Goal: Complete application form

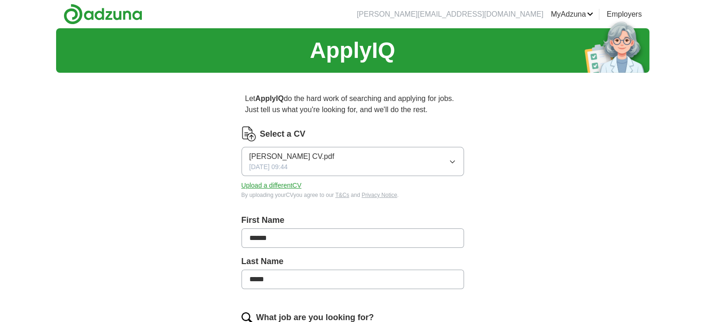
click at [327, 163] on button "[PERSON_NAME] CV.pdf [DATE] 09:44" at bounding box center [352, 161] width 222 height 29
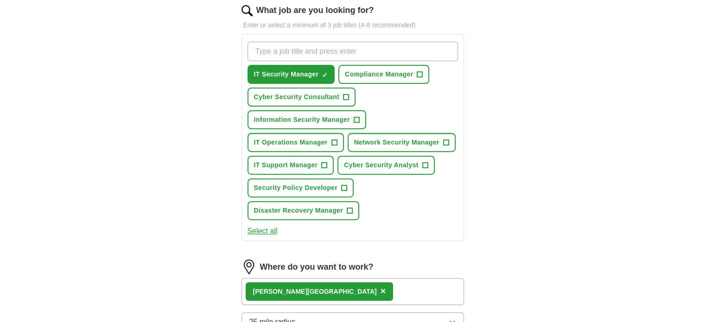
scroll to position [309, 0]
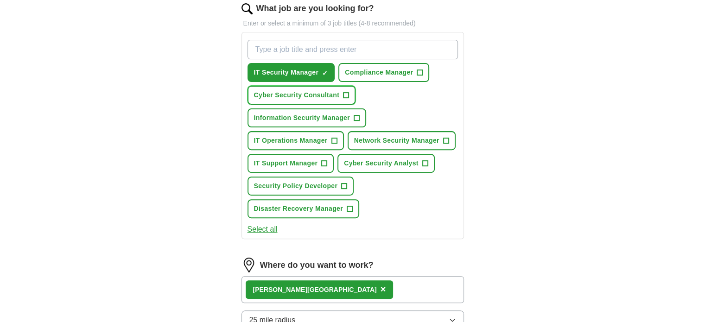
click at [349, 92] on span "+" at bounding box center [346, 95] width 6 height 6
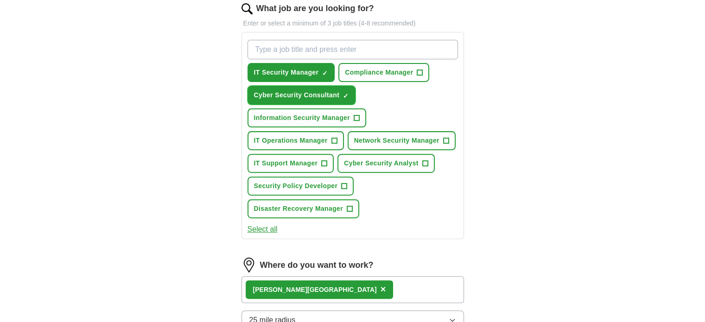
click at [0, 0] on span "×" at bounding box center [0, 0] width 0 height 0
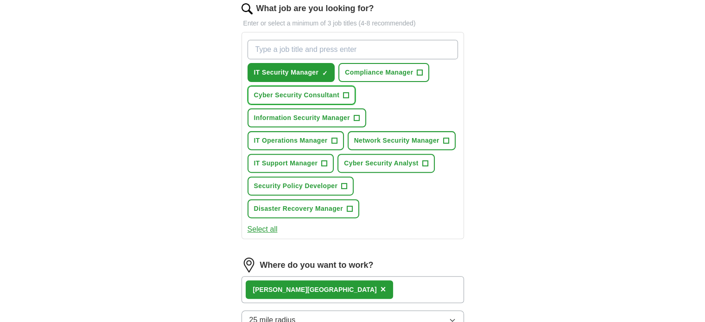
click at [323, 93] on span "Cyber Security Consultant" at bounding box center [297, 95] width 86 height 10
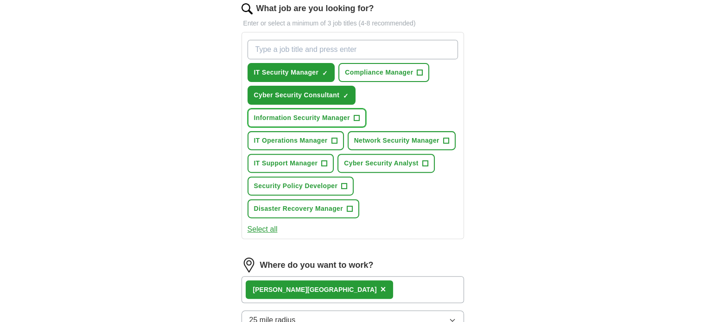
click at [278, 113] on span "Information Security Manager" at bounding box center [302, 118] width 96 height 10
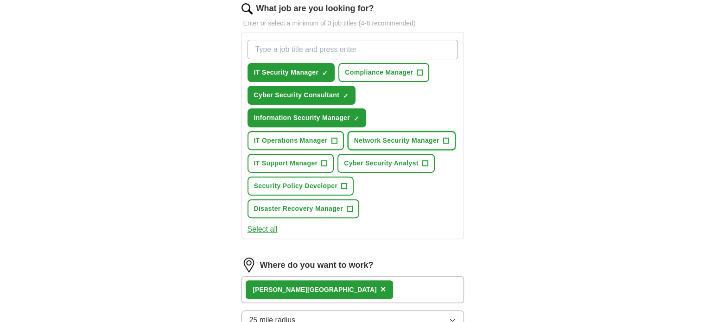
click at [369, 139] on span "Network Security Manager" at bounding box center [396, 141] width 85 height 10
click at [312, 138] on span "IT Operations Manager" at bounding box center [291, 141] width 74 height 10
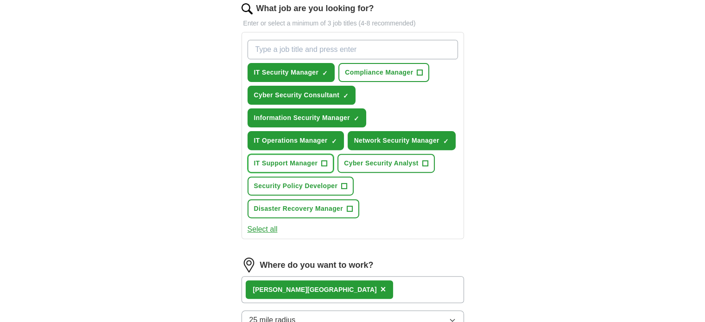
click at [305, 164] on span "IT Support Manager" at bounding box center [286, 164] width 64 height 10
click at [362, 160] on span "Cyber Security Analyst" at bounding box center [381, 164] width 74 height 10
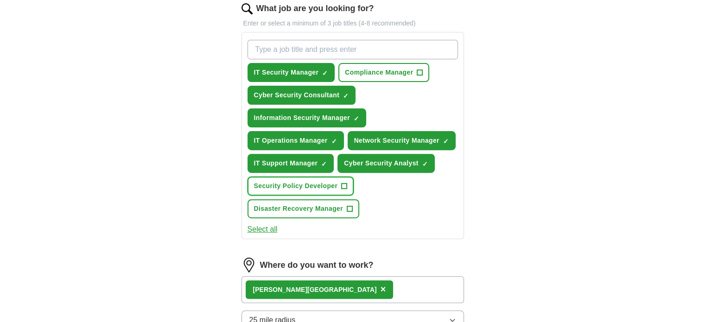
click at [316, 185] on span "Security Policy Developer" at bounding box center [296, 186] width 84 height 10
click at [312, 204] on span "Disaster Recovery Manager" at bounding box center [298, 209] width 89 height 10
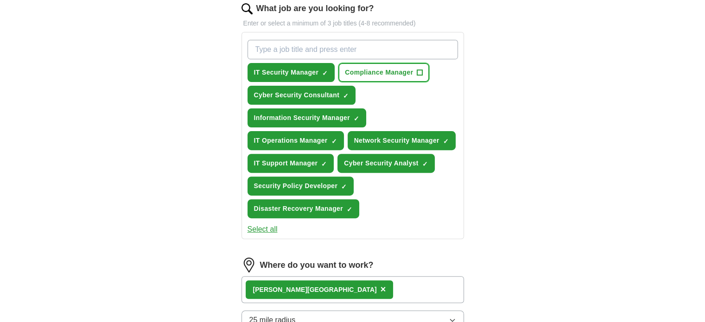
click at [378, 74] on span "Compliance Manager" at bounding box center [379, 73] width 68 height 10
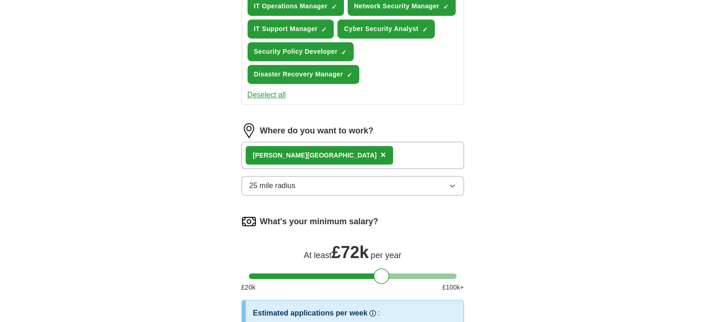
scroll to position [445, 0]
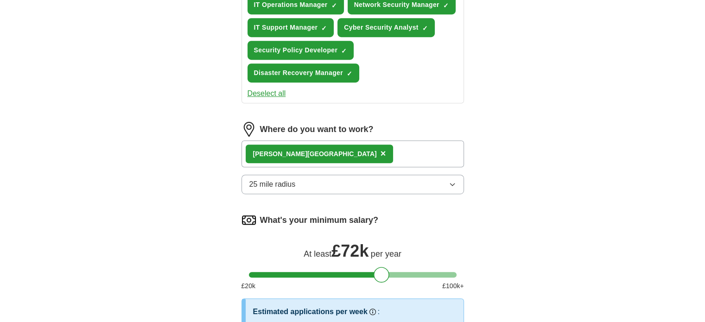
click at [318, 150] on div "[PERSON_NAME] ×" at bounding box center [352, 153] width 222 height 27
click at [307, 184] on button "25 mile radius" at bounding box center [352, 184] width 222 height 19
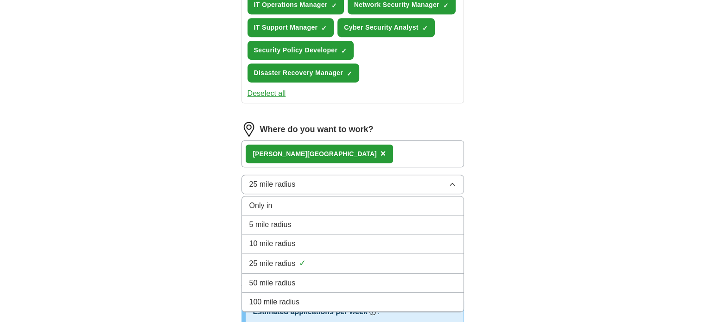
click at [307, 184] on button "25 mile radius" at bounding box center [352, 184] width 222 height 19
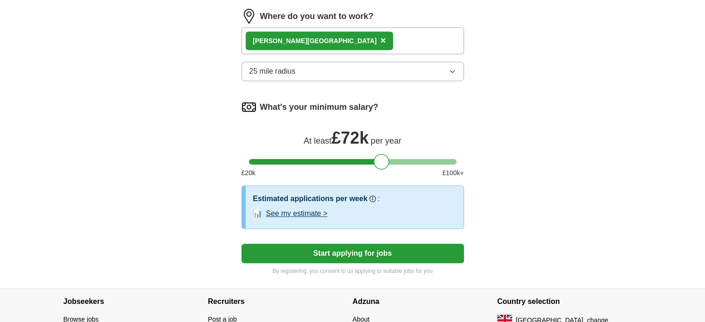
scroll to position [623, 0]
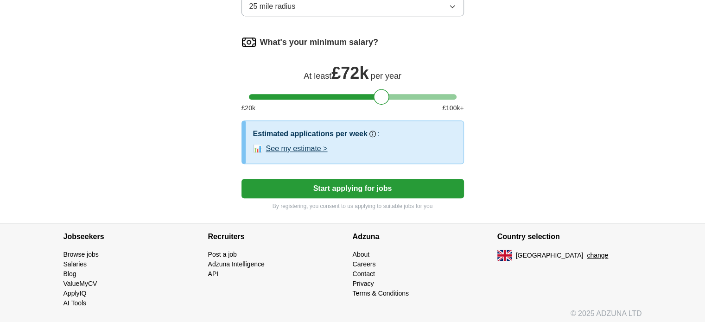
click at [330, 187] on button "Start applying for jobs" at bounding box center [352, 188] width 222 height 19
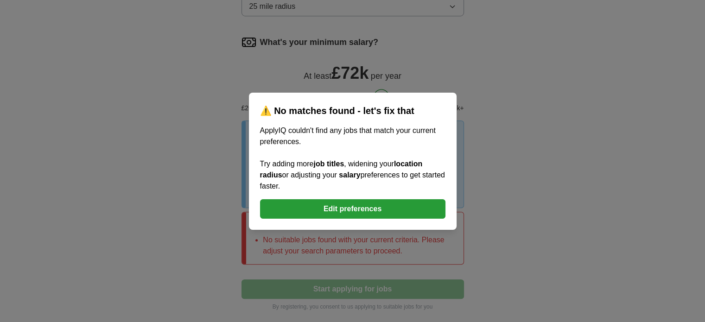
click at [342, 205] on button "Edit preferences" at bounding box center [352, 208] width 185 height 19
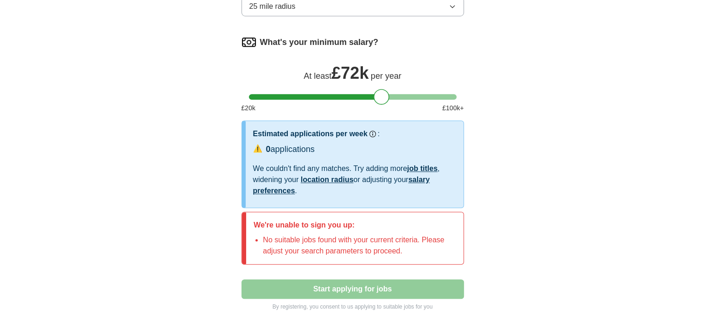
click at [430, 165] on link "job titles" at bounding box center [422, 169] width 31 height 8
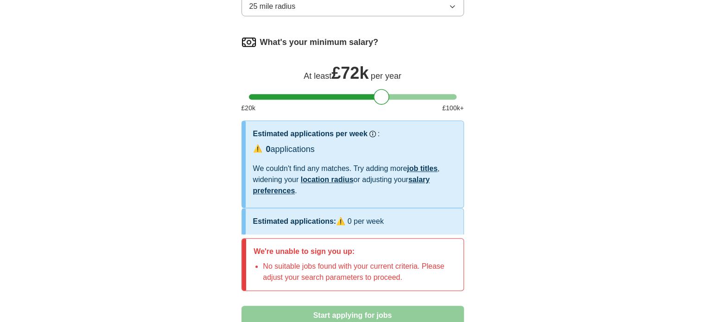
scroll to position [311, 0]
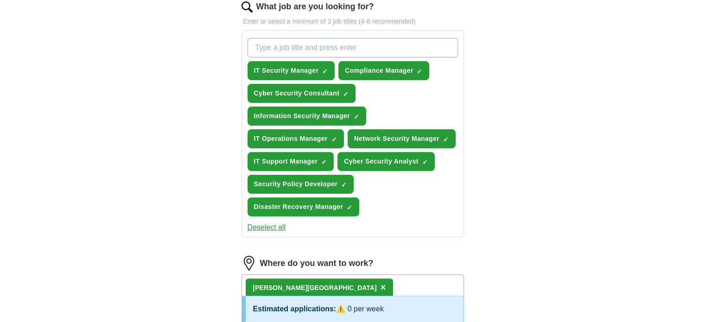
click at [281, 47] on input "What job are you looking for?" at bounding box center [353, 47] width 210 height 19
type input "I"
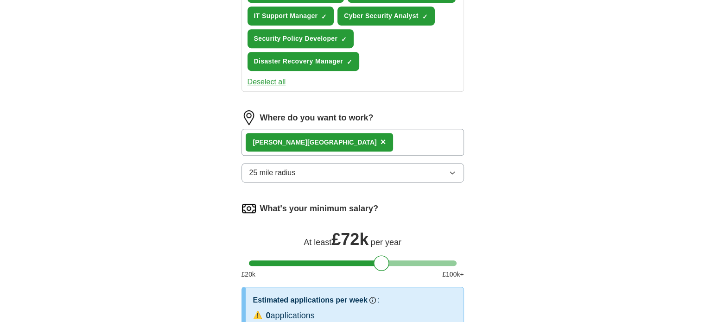
scroll to position [479, 0]
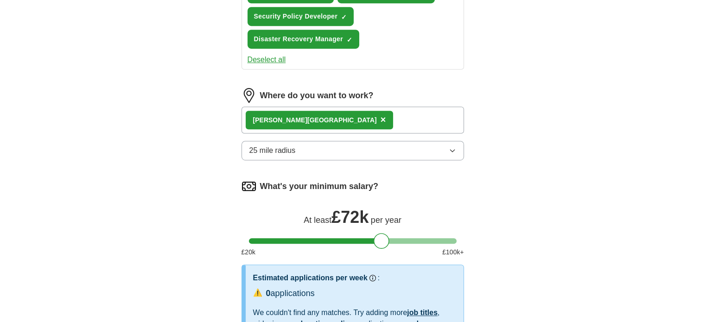
type input "Cyber Security Manager, Cyber Security Officer, IT operation mamanger"
click at [381, 115] on span "×" at bounding box center [384, 119] width 6 height 10
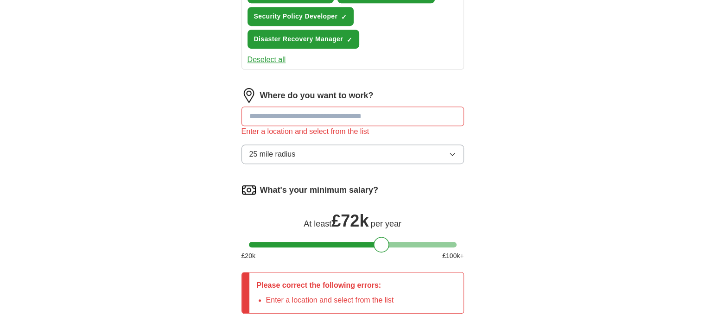
scroll to position [0, 0]
click at [304, 114] on input at bounding box center [352, 116] width 222 height 19
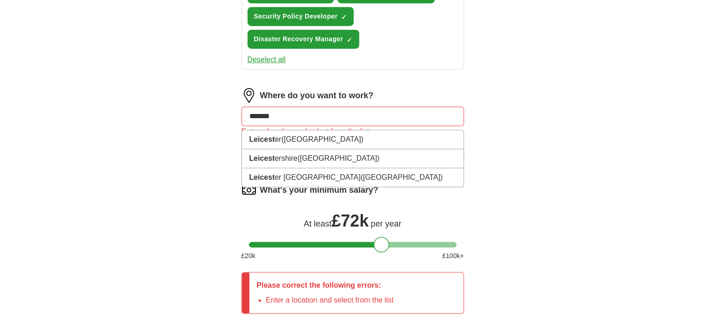
type input "******"
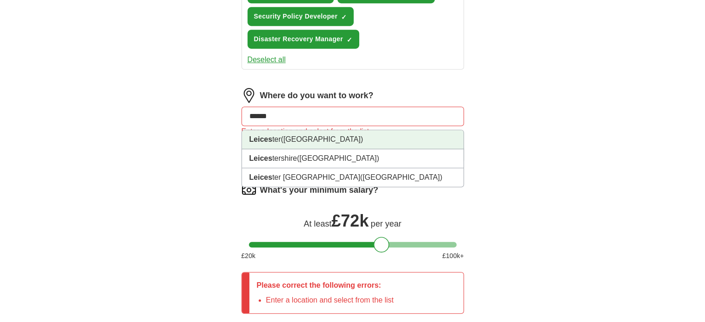
click at [302, 135] on span "([GEOGRAPHIC_DATA])" at bounding box center [322, 139] width 82 height 8
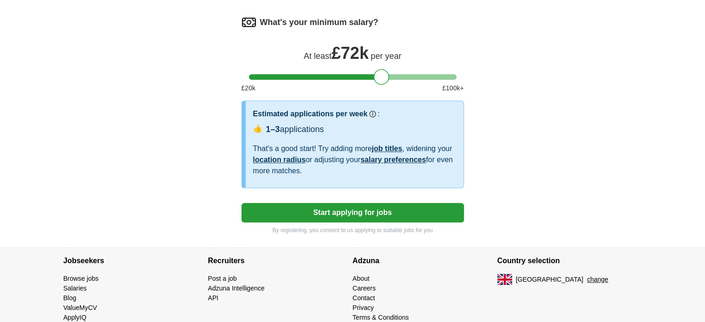
scroll to position [667, 0]
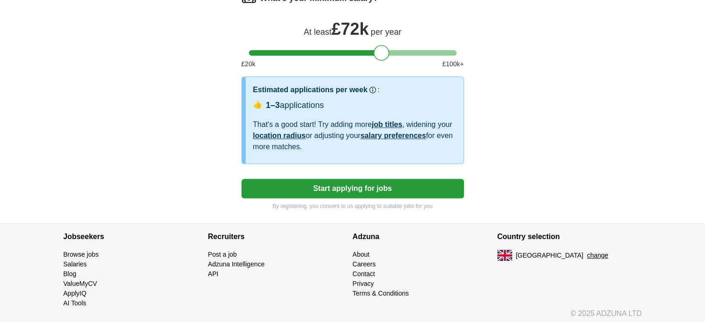
click at [343, 184] on button "Start applying for jobs" at bounding box center [352, 188] width 222 height 19
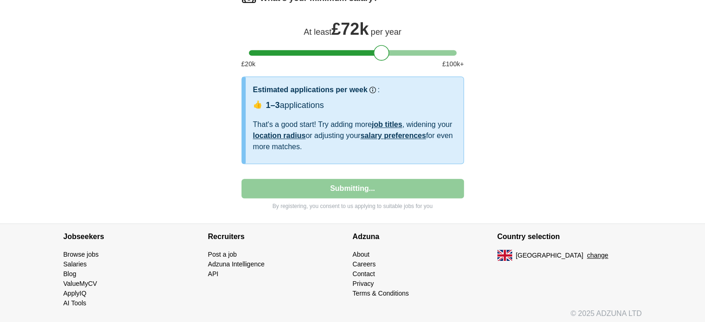
select select "**"
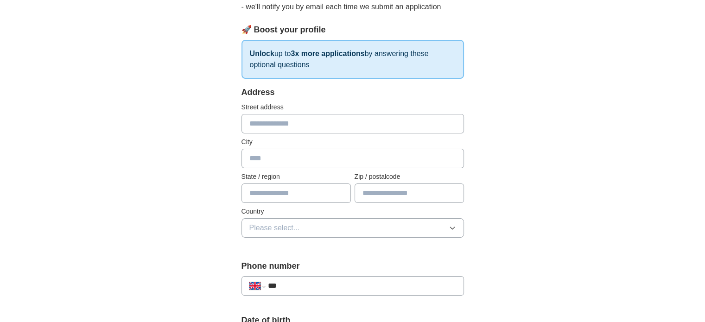
scroll to position [118, 0]
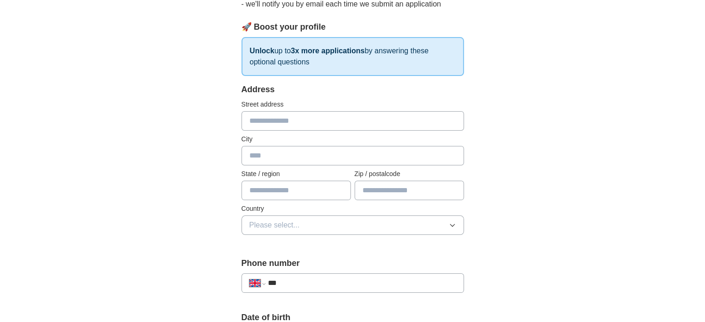
click at [261, 120] on input "text" at bounding box center [352, 120] width 222 height 19
type input "*********"
click at [253, 155] on input "text" at bounding box center [352, 155] width 222 height 19
type input "*********"
click at [410, 188] on input "********" at bounding box center [409, 190] width 109 height 19
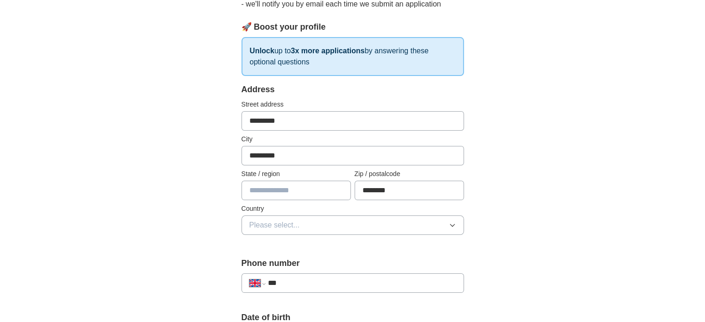
type input "********"
click at [303, 189] on input "text" at bounding box center [295, 190] width 109 height 19
type input "**********"
click at [282, 221] on span "Please select..." at bounding box center [274, 225] width 51 height 11
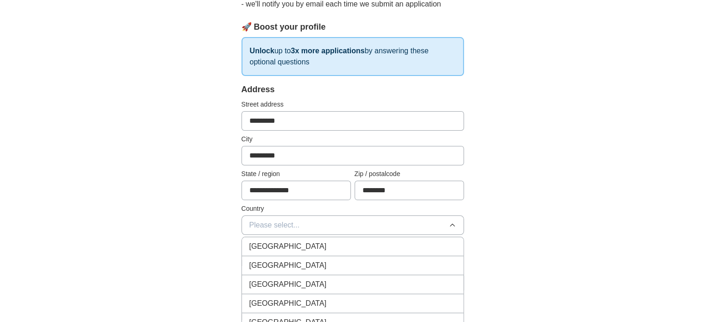
click at [276, 244] on span "[GEOGRAPHIC_DATA]" at bounding box center [287, 246] width 77 height 11
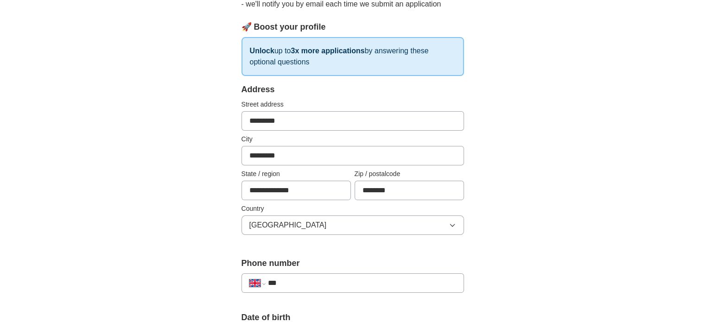
click at [310, 280] on input "***" at bounding box center [361, 283] width 188 height 11
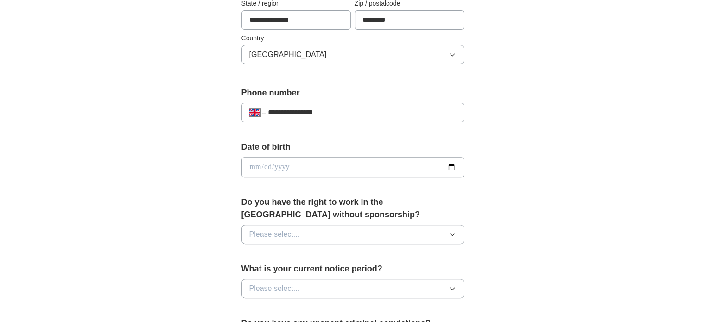
scroll to position [321, 0]
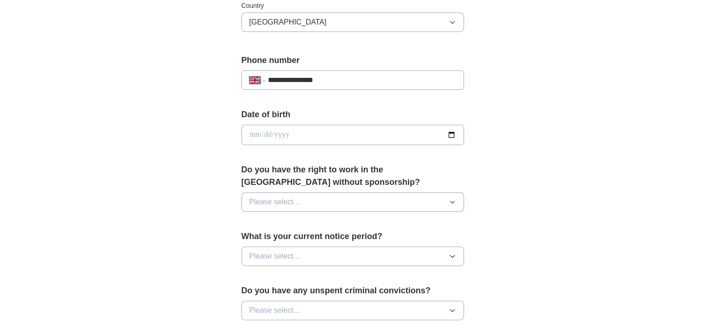
type input "**********"
click at [378, 133] on input "date" at bounding box center [352, 135] width 222 height 20
type input "**********"
click at [289, 201] on span "Please select..." at bounding box center [274, 202] width 51 height 11
click at [260, 224] on span "Yes" at bounding box center [255, 223] width 12 height 11
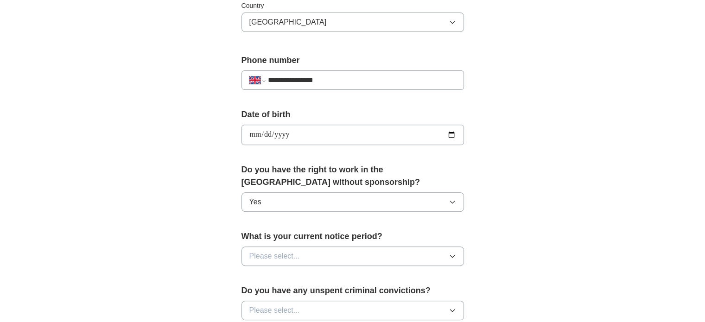
click at [276, 251] on span "Please select..." at bounding box center [274, 256] width 51 height 11
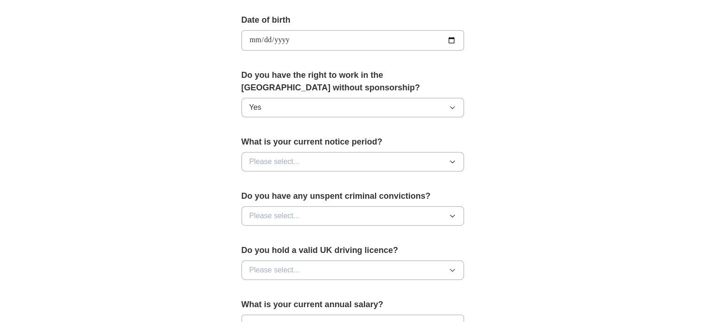
scroll to position [423, 0]
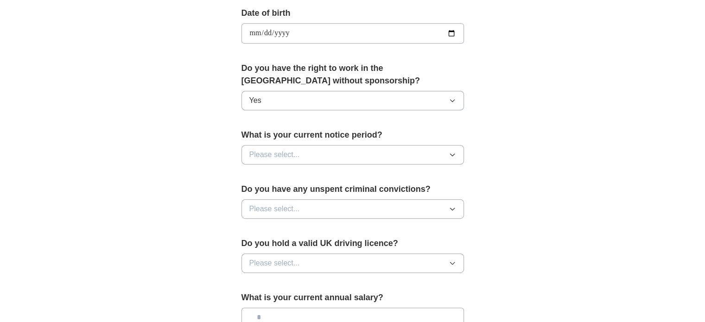
click at [276, 155] on span "Please select..." at bounding box center [274, 154] width 51 height 11
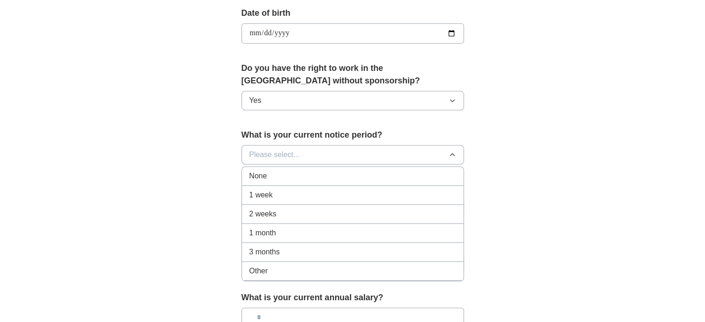
click at [263, 228] on span "1 month" at bounding box center [262, 233] width 27 height 11
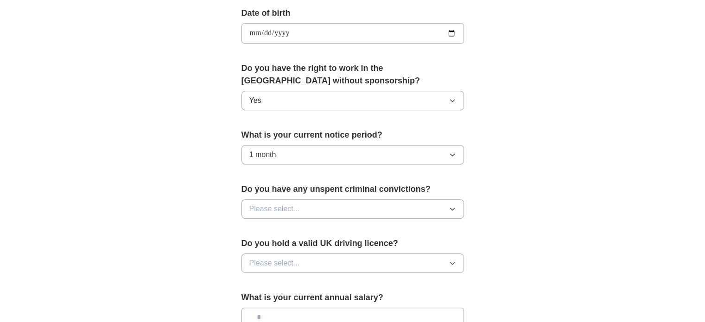
click at [400, 211] on button "Please select..." at bounding box center [352, 208] width 222 height 19
click at [266, 248] on div "No" at bounding box center [352, 249] width 207 height 11
click at [289, 263] on span "Please select..." at bounding box center [274, 263] width 51 height 11
click at [259, 279] on span "Yes" at bounding box center [255, 284] width 12 height 11
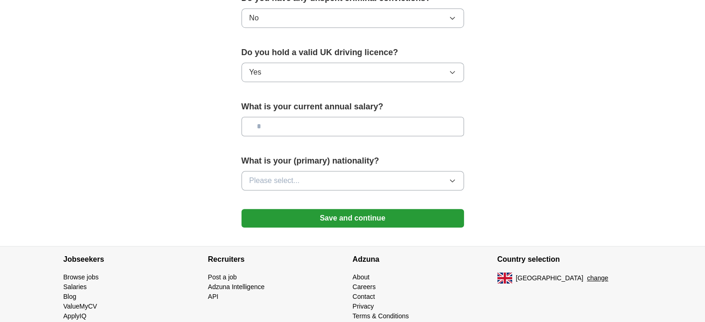
scroll to position [615, 0]
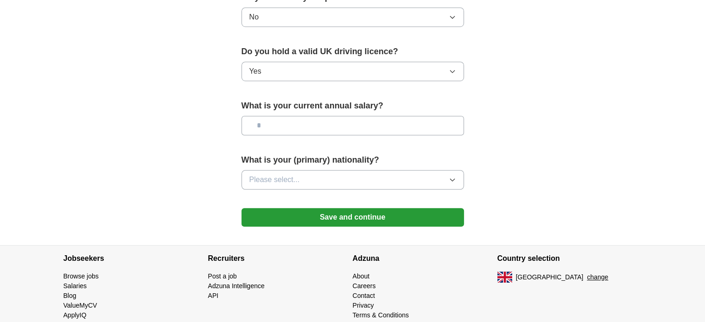
click at [267, 123] on input "text" at bounding box center [352, 125] width 222 height 19
type input "*******"
click at [281, 174] on span "Please select..." at bounding box center [274, 179] width 51 height 11
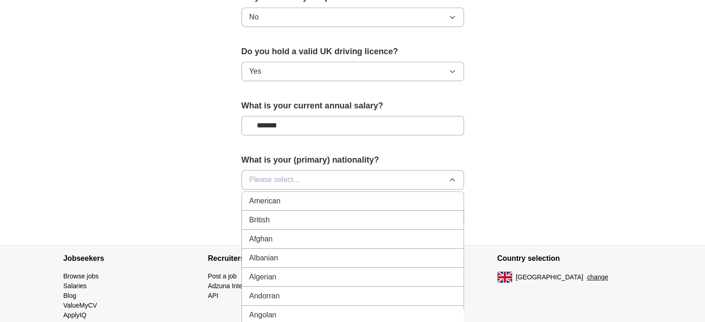
click at [262, 216] on span "British" at bounding box center [259, 220] width 20 height 11
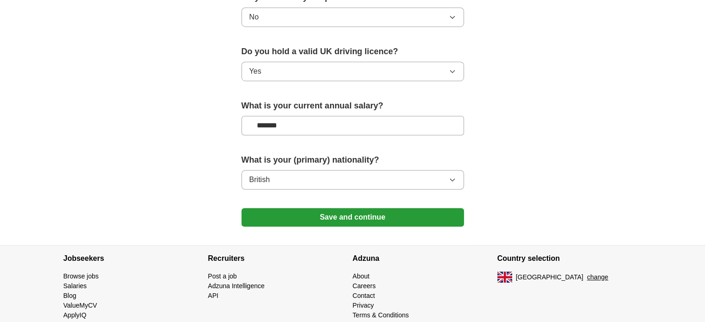
click at [320, 217] on button "Save and continue" at bounding box center [352, 217] width 222 height 19
